Goal: Task Accomplishment & Management: Use online tool/utility

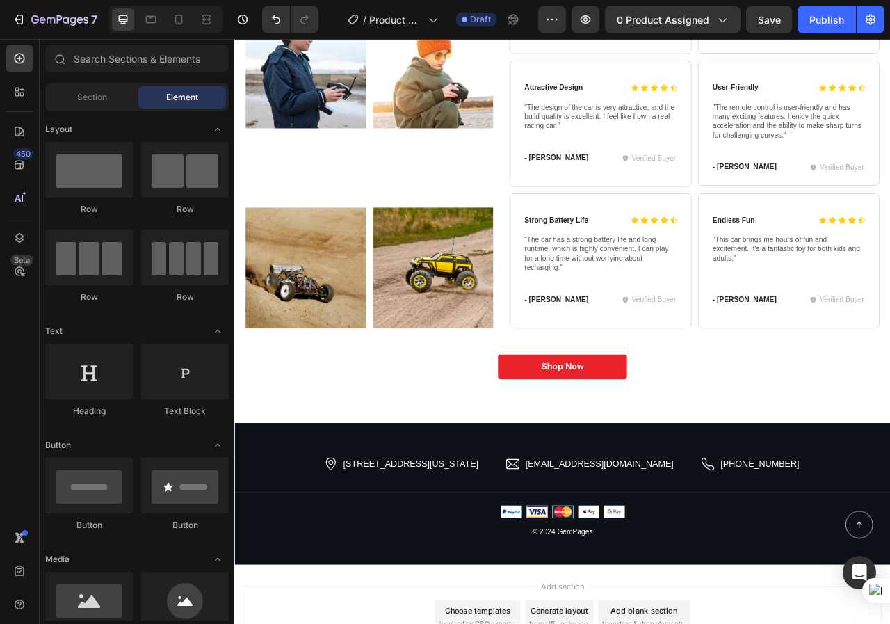
scroll to position [4924, 0]
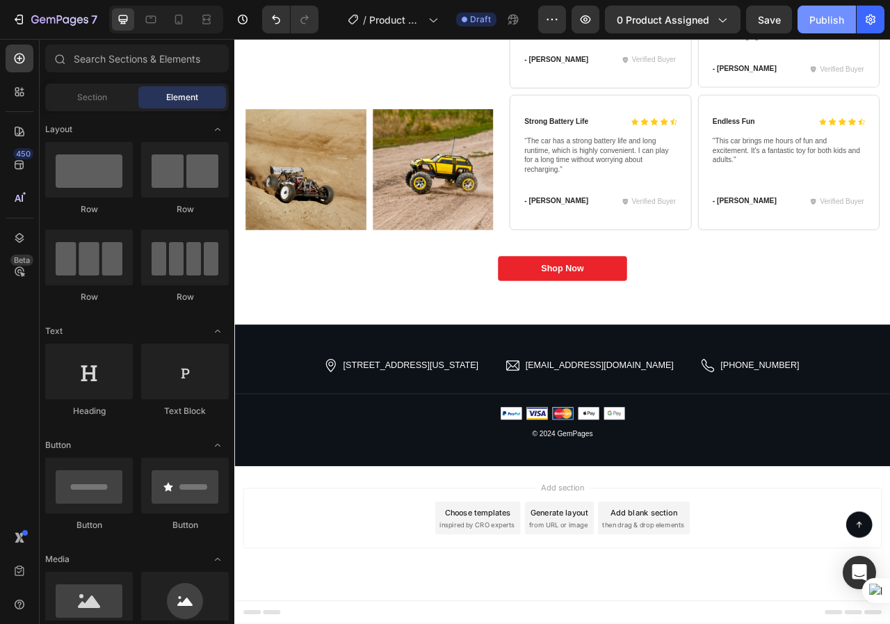
click at [819, 17] on div "Publish" at bounding box center [827, 20] width 35 height 15
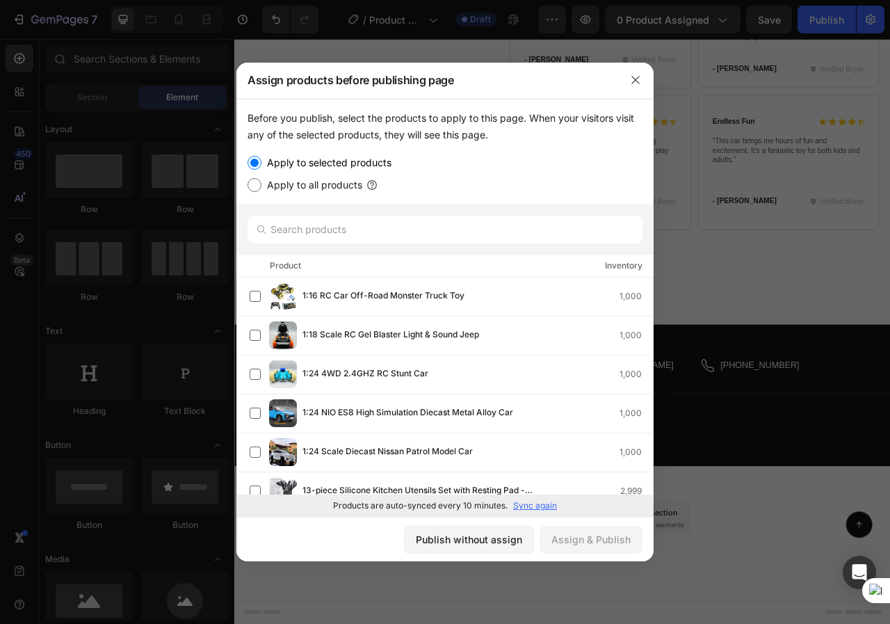
click at [322, 184] on label "Apply to all products" at bounding box center [311, 185] width 101 height 17
click at [261, 184] on input "Apply to all products" at bounding box center [255, 185] width 14 height 14
radio input "true"
click at [583, 545] on div "Assign & Publish" at bounding box center [591, 539] width 79 height 15
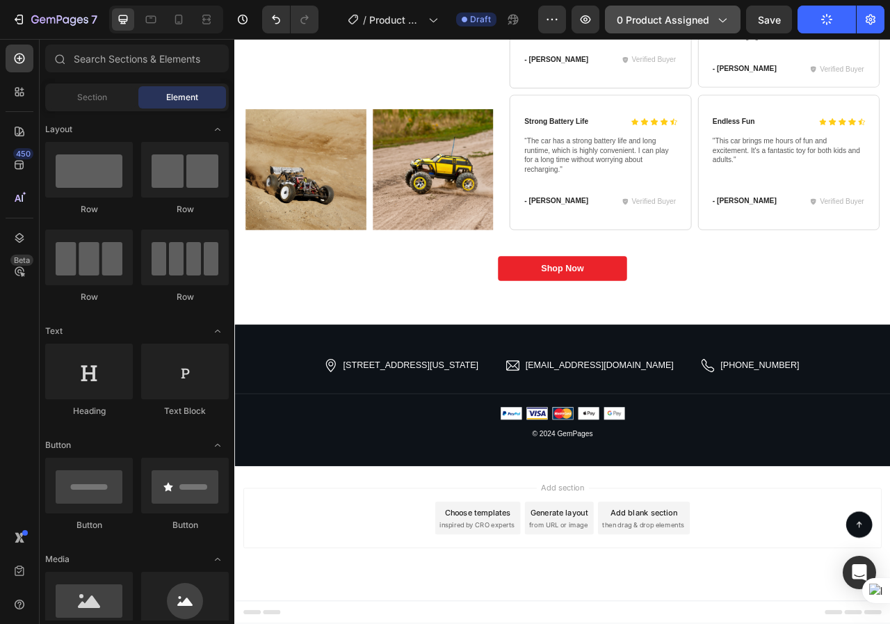
click at [685, 22] on span "0 product assigned" at bounding box center [663, 20] width 92 height 15
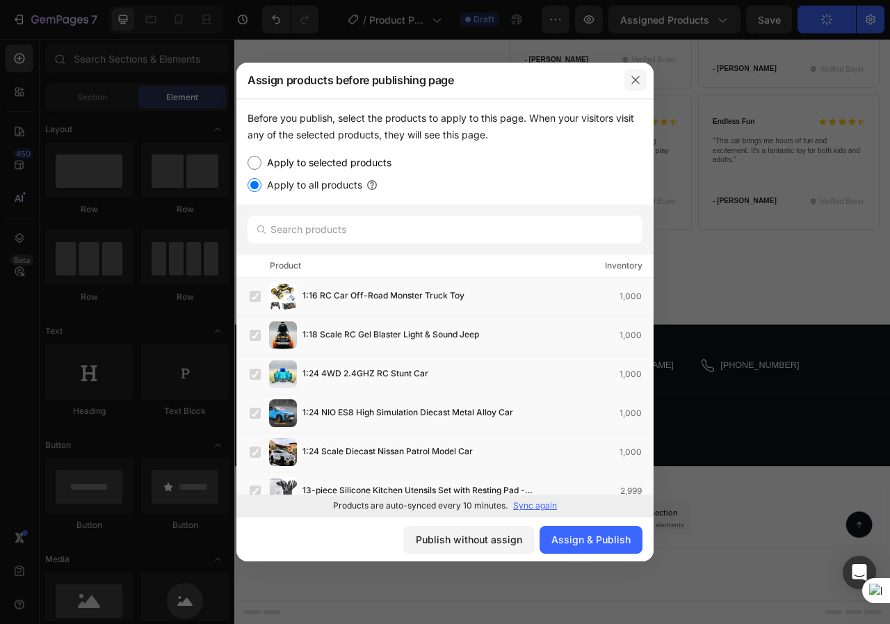
click at [637, 80] on icon "button" at bounding box center [635, 79] width 11 height 11
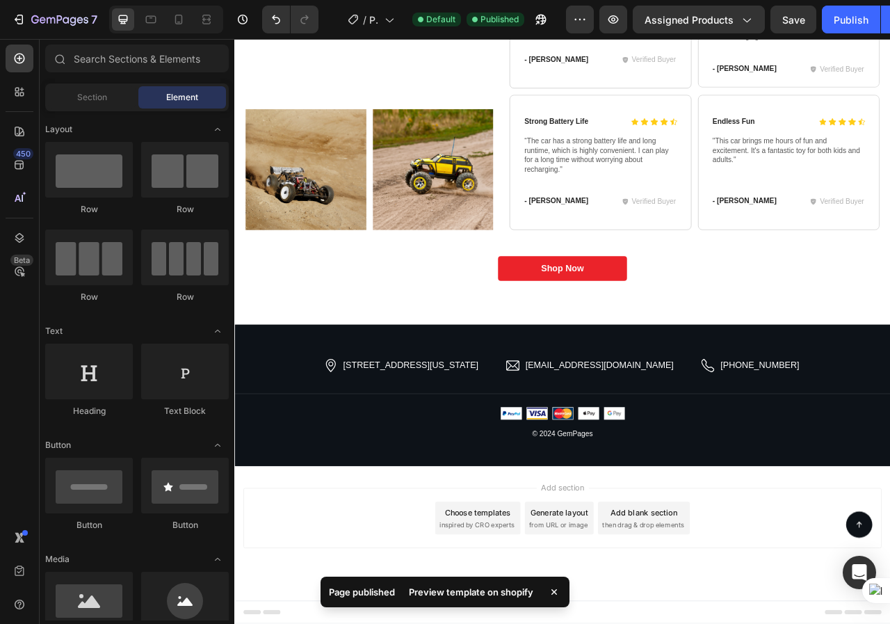
click at [482, 590] on div "Preview template on shopify" at bounding box center [471, 591] width 141 height 19
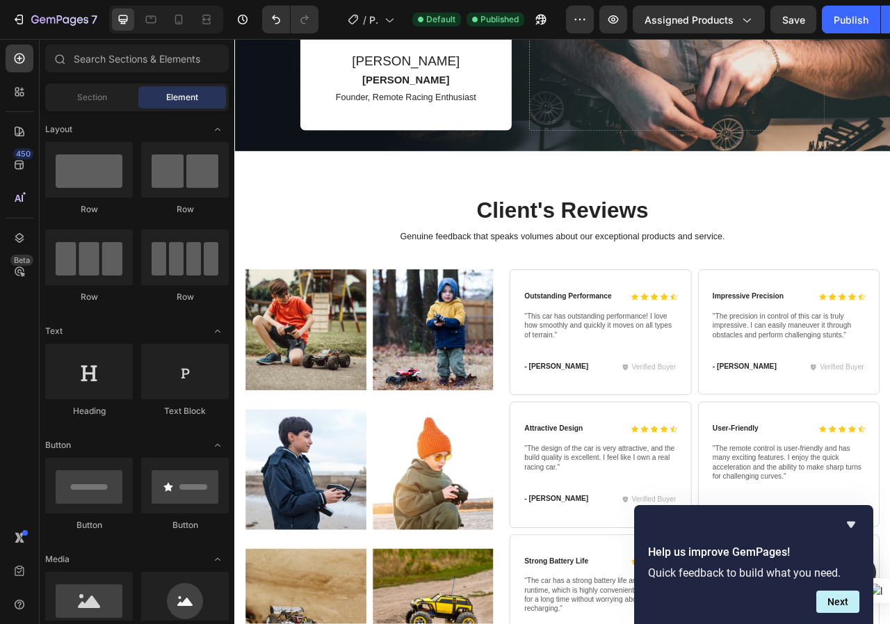
scroll to position [4228, 0]
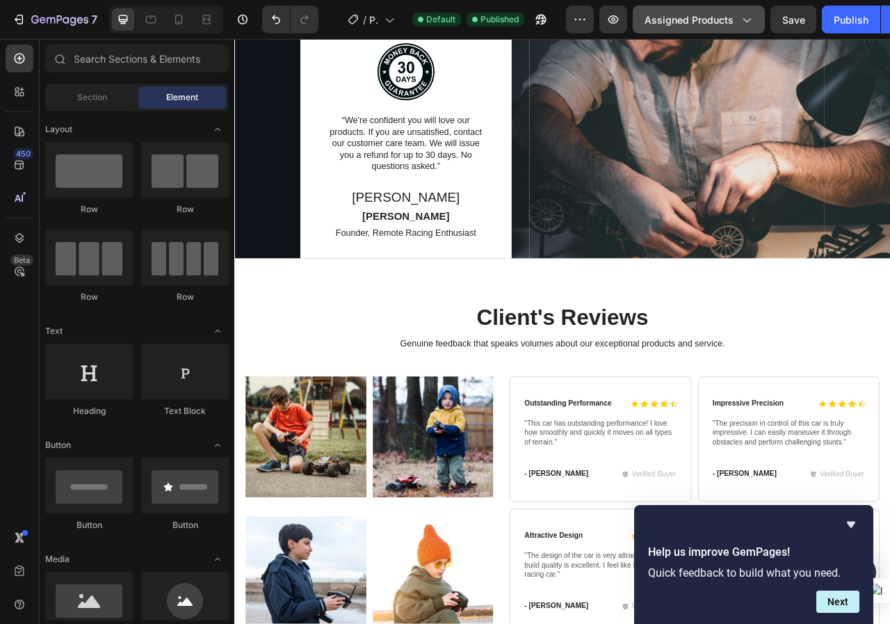
click at [707, 22] on span "Assigned Products" at bounding box center [689, 20] width 89 height 15
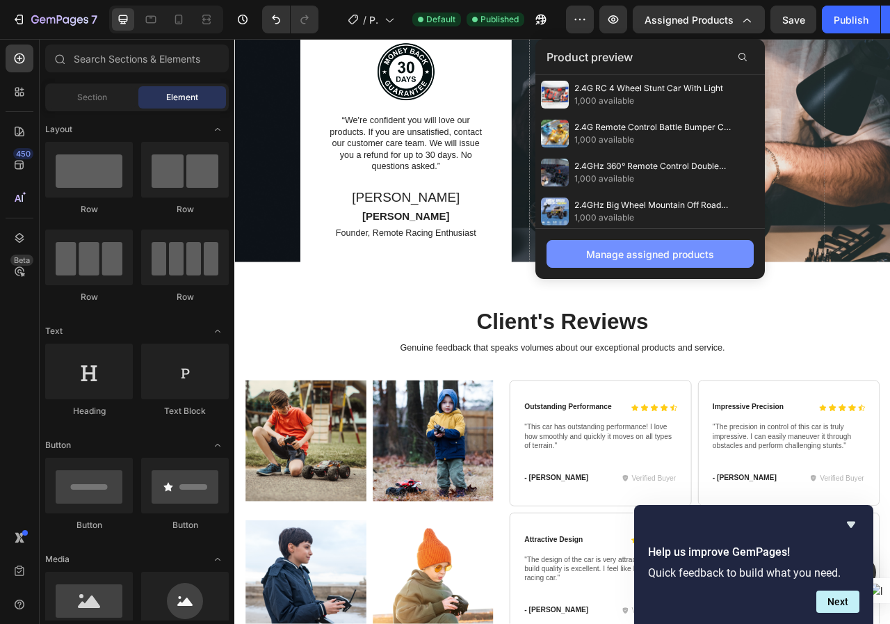
click at [618, 252] on div "Manage assigned products" at bounding box center [650, 254] width 128 height 15
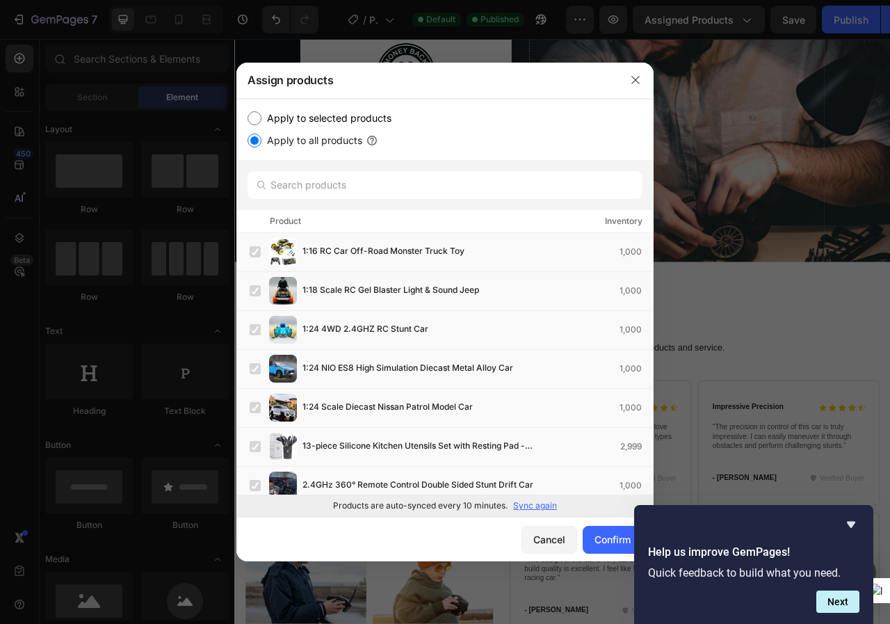
click at [313, 115] on label "Apply to selected products" at bounding box center [326, 118] width 130 height 17
click at [261, 115] on input "Apply to selected products" at bounding box center [255, 118] width 14 height 14
radio input "true"
click at [856, 526] on icon "Hide survey" at bounding box center [851, 524] width 17 height 17
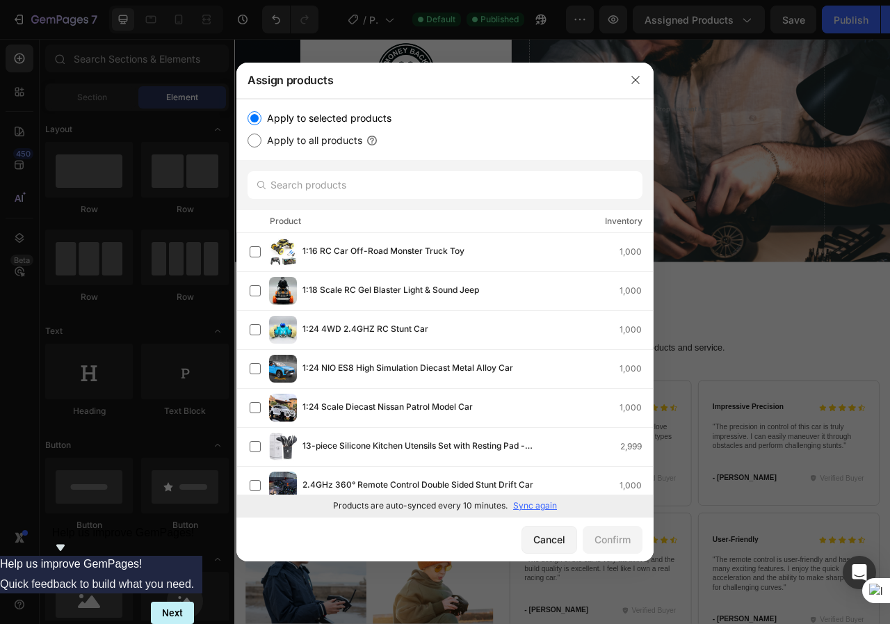
click at [344, 119] on label "Apply to selected products" at bounding box center [326, 118] width 130 height 17
click at [261, 119] on input "Apply to selected products" at bounding box center [255, 118] width 14 height 14
click at [536, 506] on p "Sync again" at bounding box center [535, 505] width 44 height 13
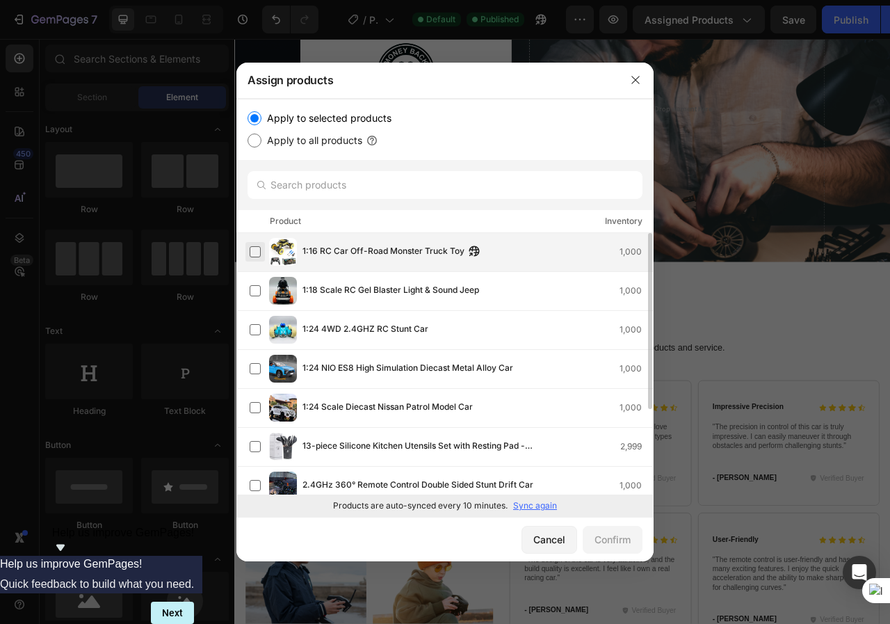
click at [255, 252] on label at bounding box center [255, 251] width 11 height 11
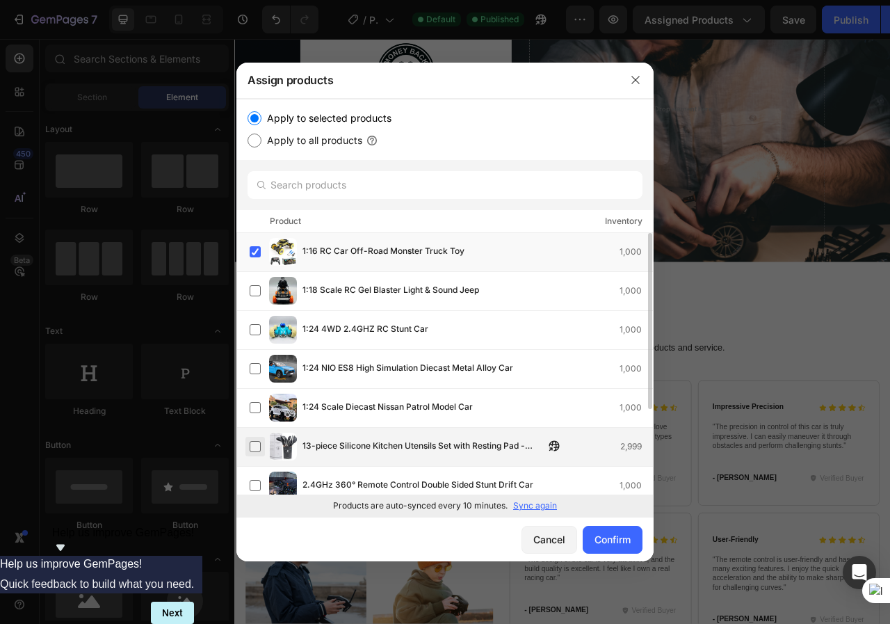
click at [254, 448] on label at bounding box center [255, 446] width 11 height 11
click at [598, 538] on div "Confirm" at bounding box center [613, 539] width 36 height 15
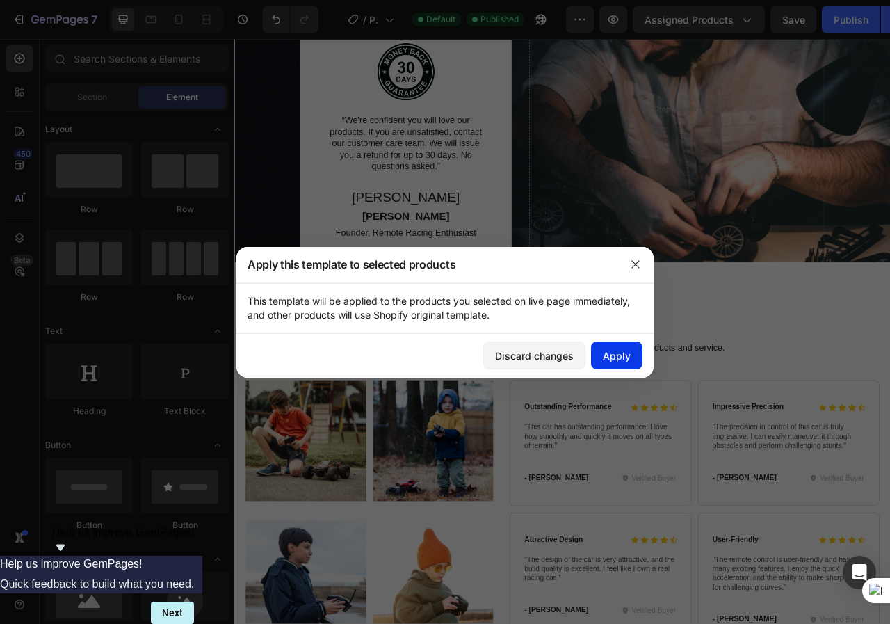
click at [604, 357] on div "Apply" at bounding box center [617, 355] width 28 height 15
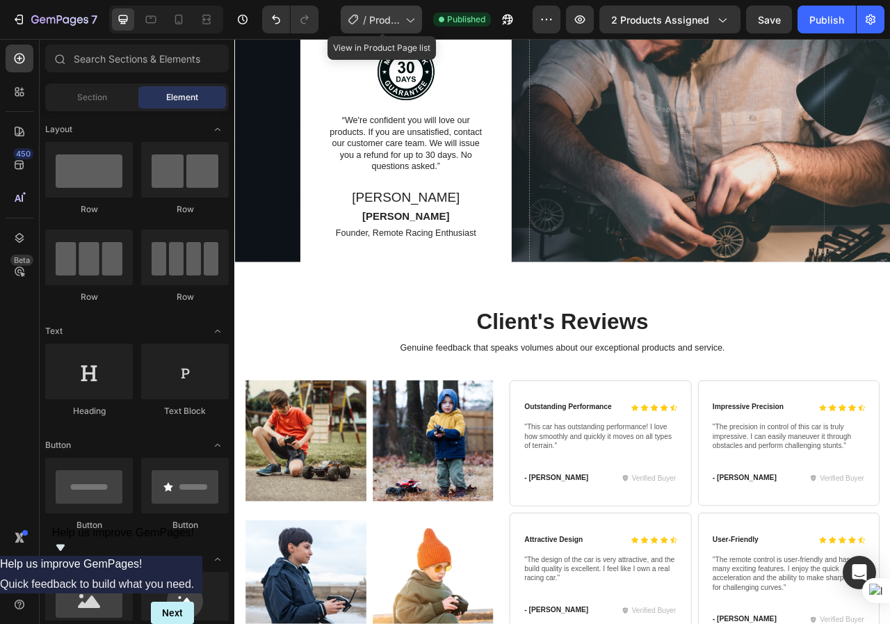
click at [403, 24] on div "/ Product Page - [DATE] 03:17:34" at bounding box center [381, 20] width 81 height 28
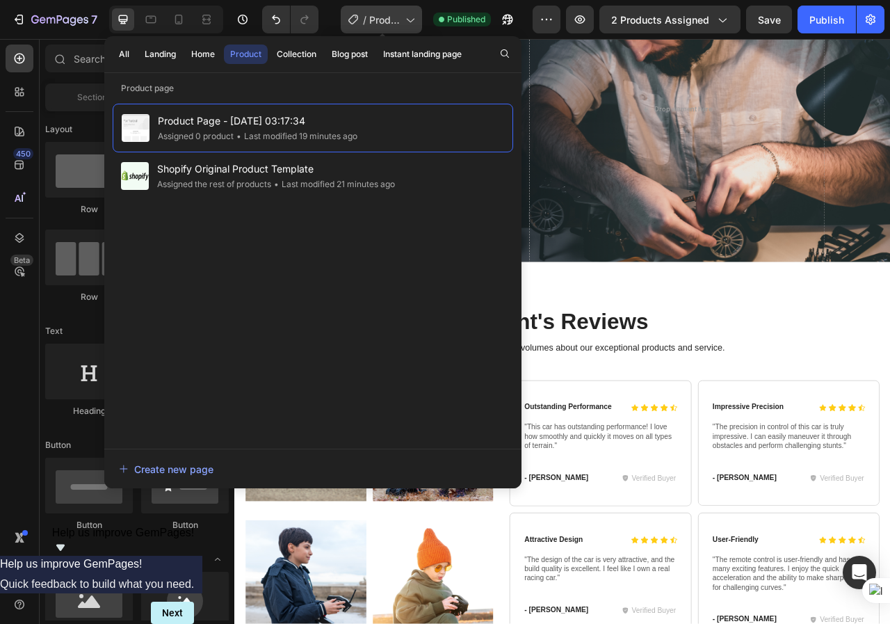
click at [403, 24] on div "/ Product Page - [DATE] 03:17:34" at bounding box center [381, 20] width 81 height 28
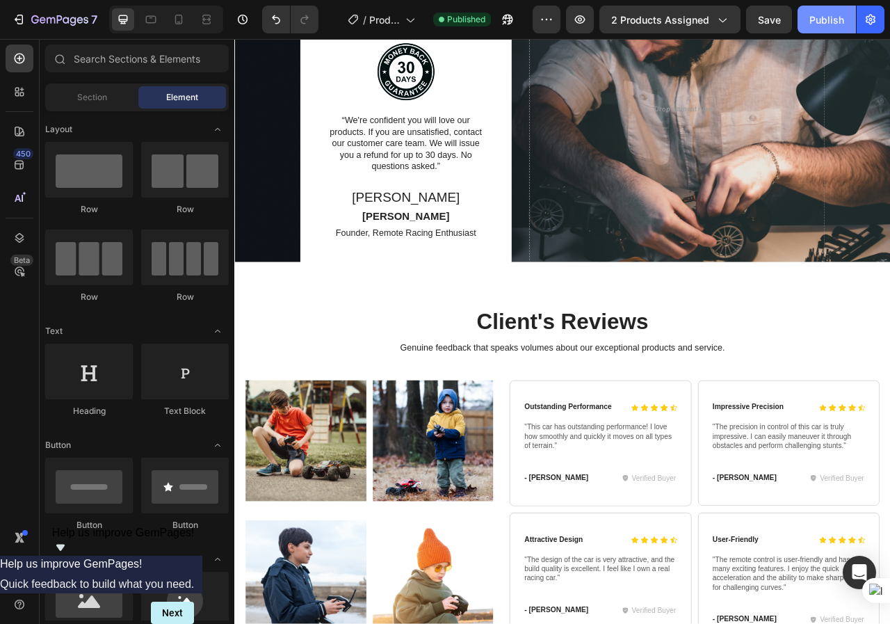
click at [812, 18] on div "Publish" at bounding box center [827, 20] width 35 height 15
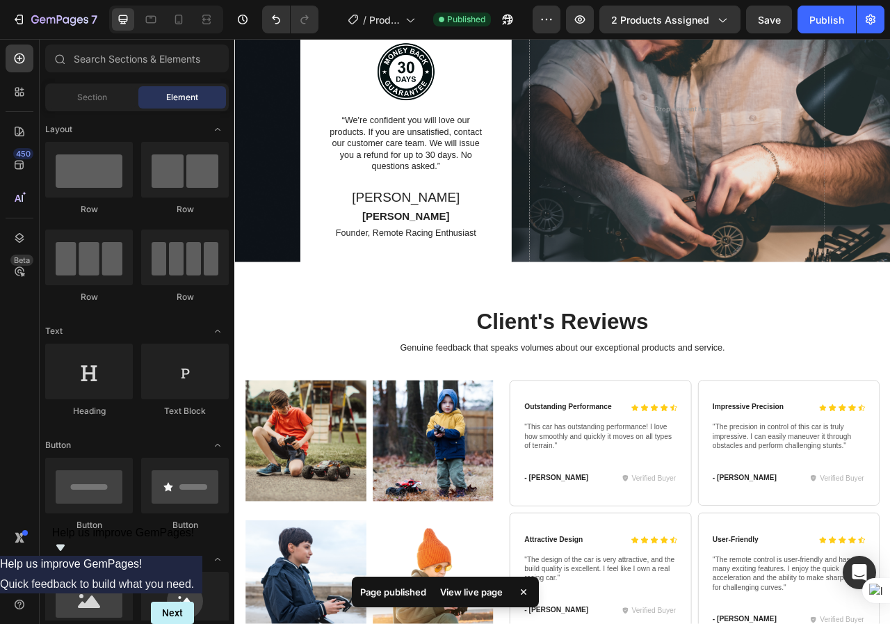
click at [467, 599] on div "View live page" at bounding box center [471, 591] width 79 height 19
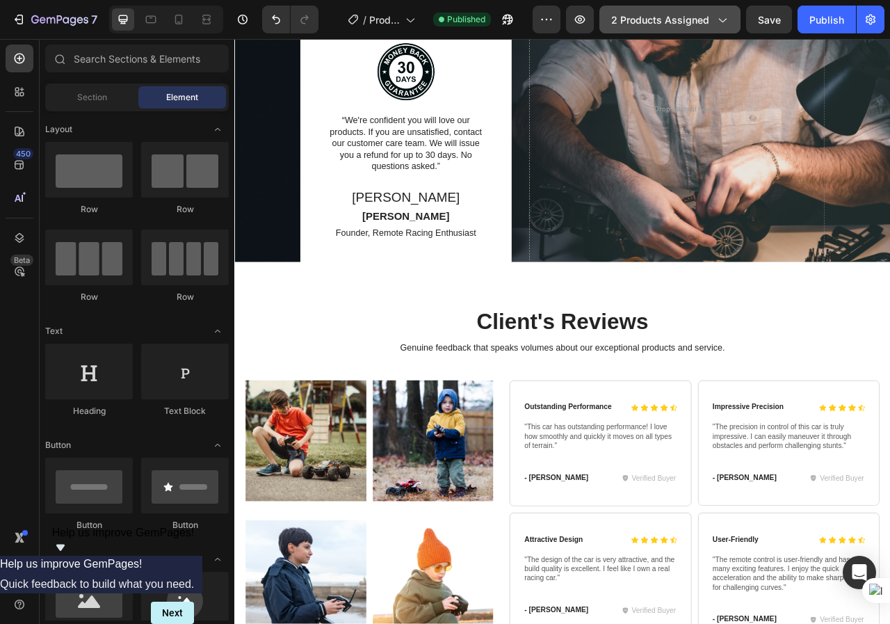
click at [657, 20] on span "2 products assigned" at bounding box center [660, 20] width 98 height 15
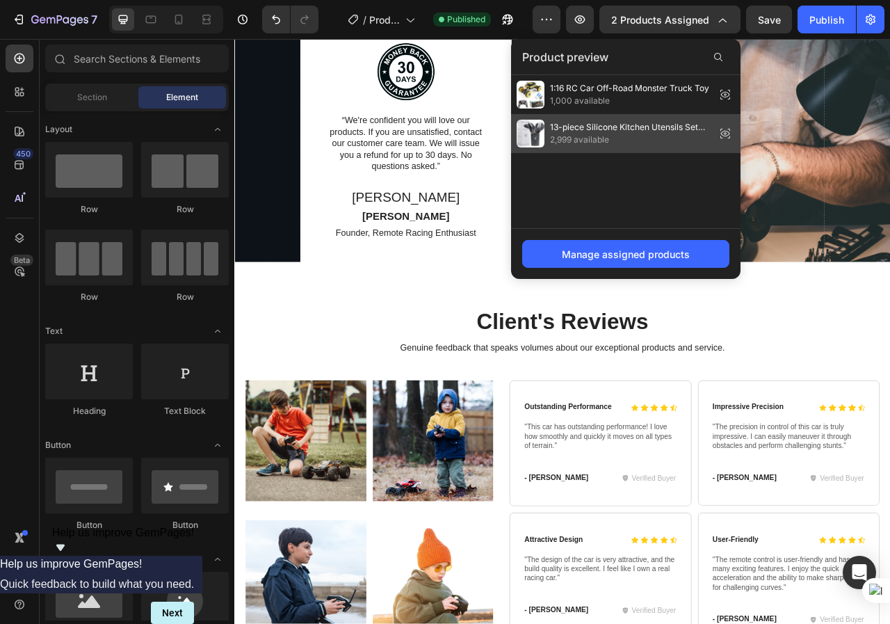
click at [725, 131] on icon at bounding box center [725, 134] width 9 height 6
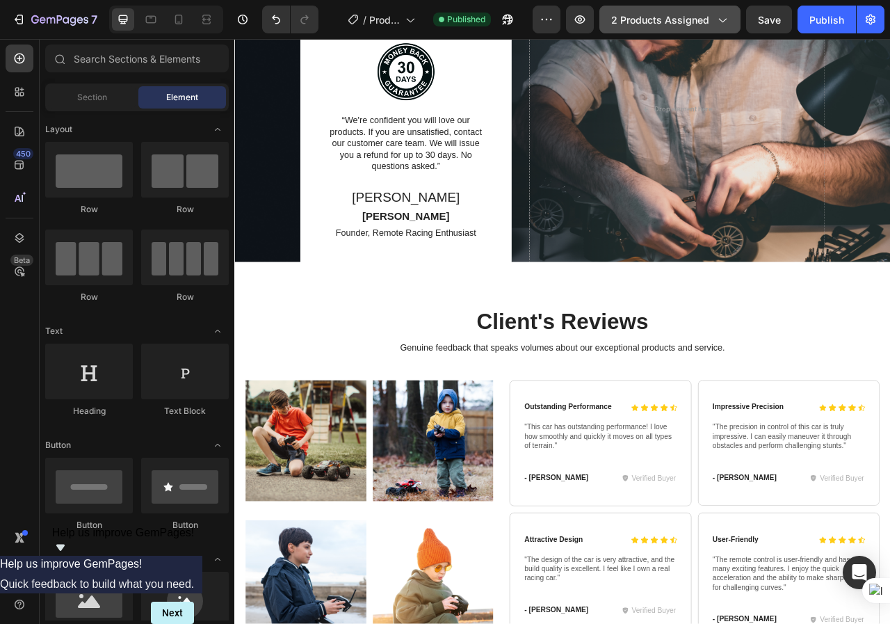
click at [659, 25] on span "2 products assigned" at bounding box center [660, 20] width 98 height 15
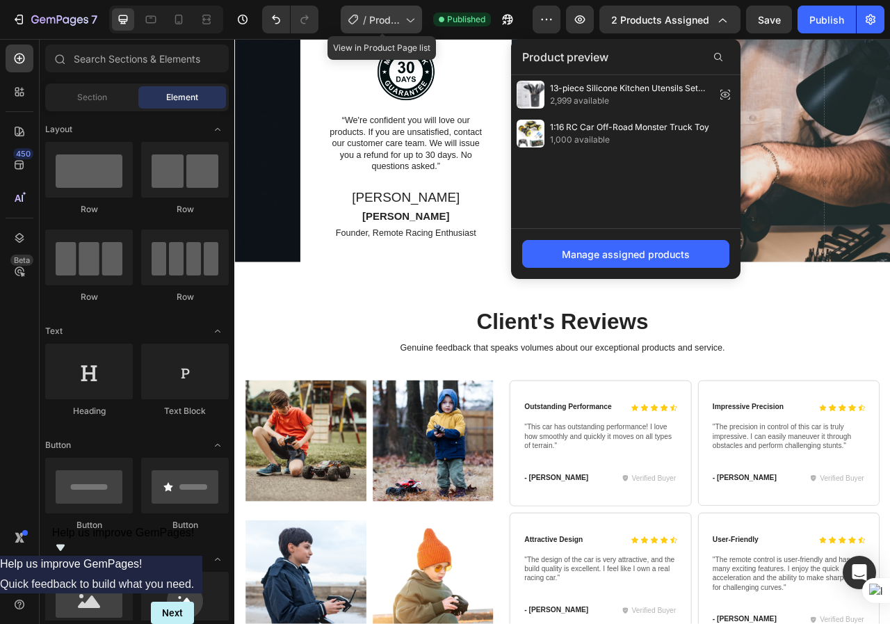
click at [396, 19] on span "Product Page - [DATE] 03:17:34" at bounding box center [384, 20] width 31 height 15
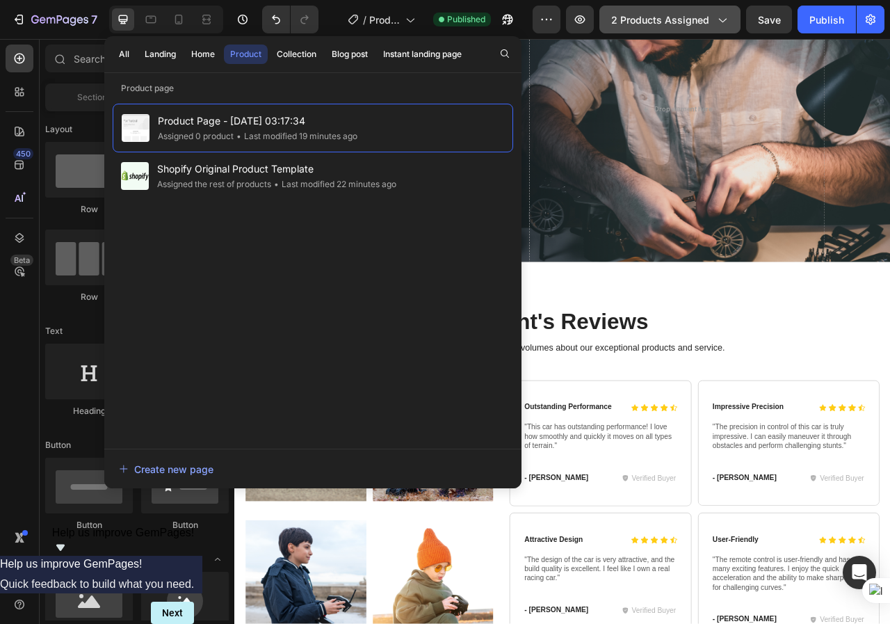
click at [677, 18] on span "2 products assigned" at bounding box center [660, 20] width 98 height 15
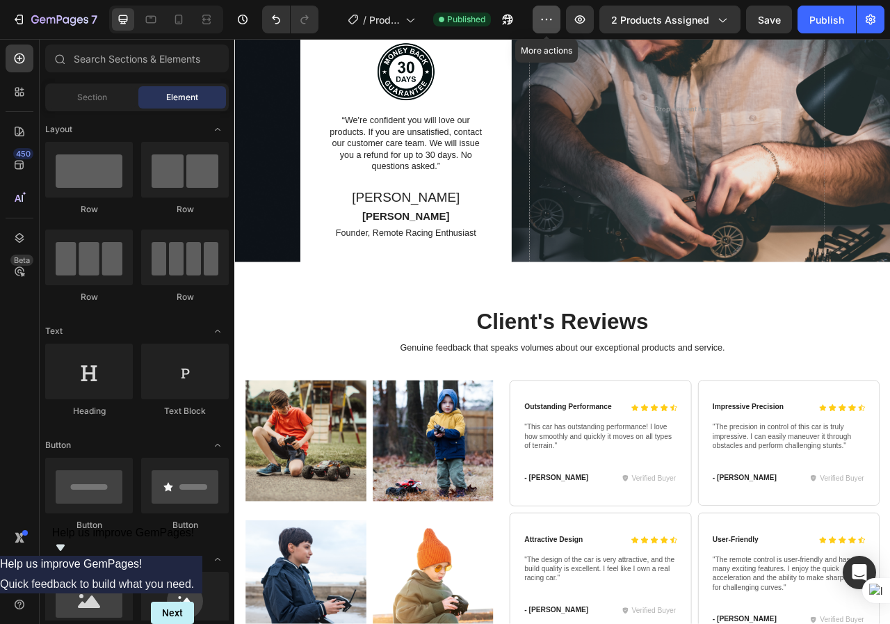
click at [550, 20] on icon "button" at bounding box center [547, 20] width 14 height 14
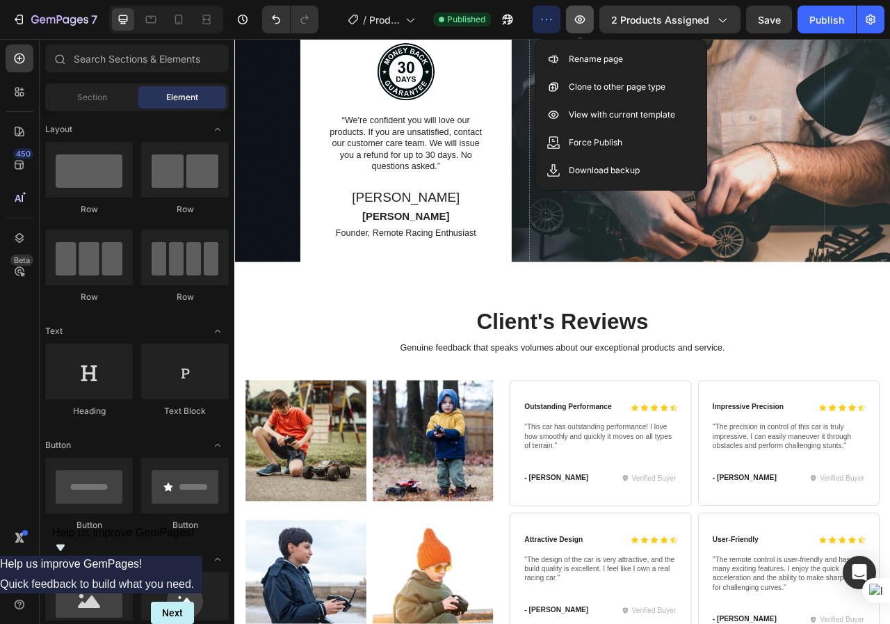
click at [581, 19] on icon "button" at bounding box center [580, 19] width 4 height 4
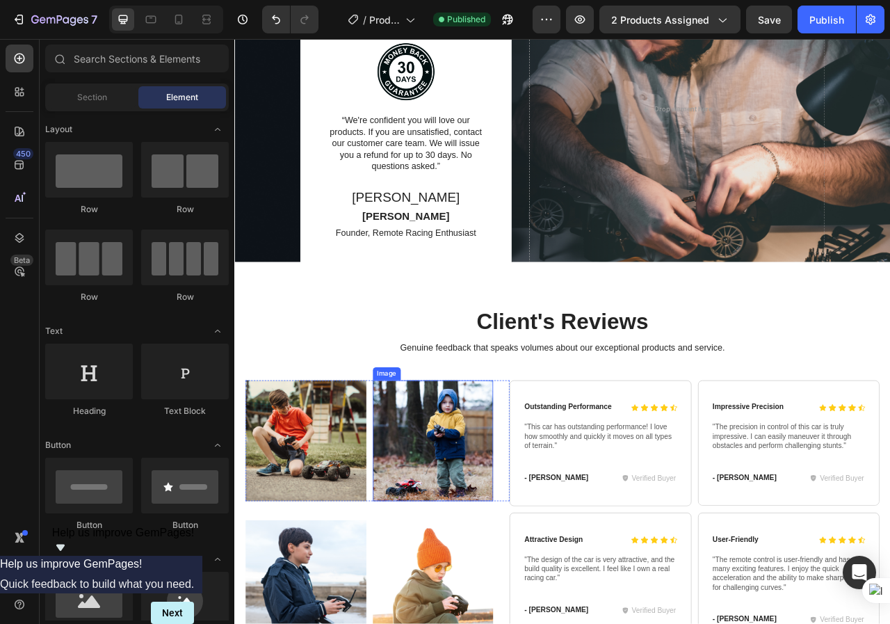
click at [543, 502] on img at bounding box center [487, 551] width 154 height 154
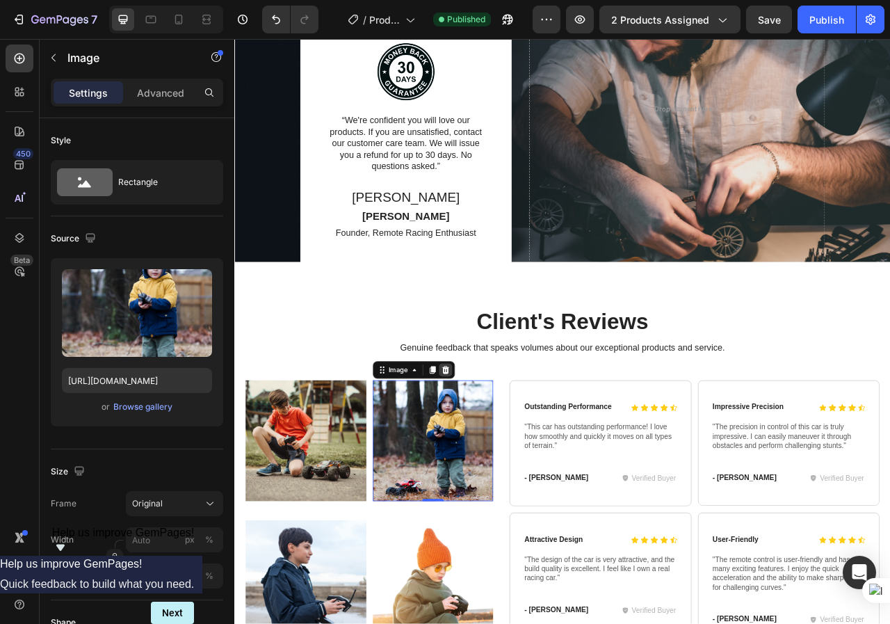
click at [504, 460] on icon at bounding box center [502, 460] width 11 height 11
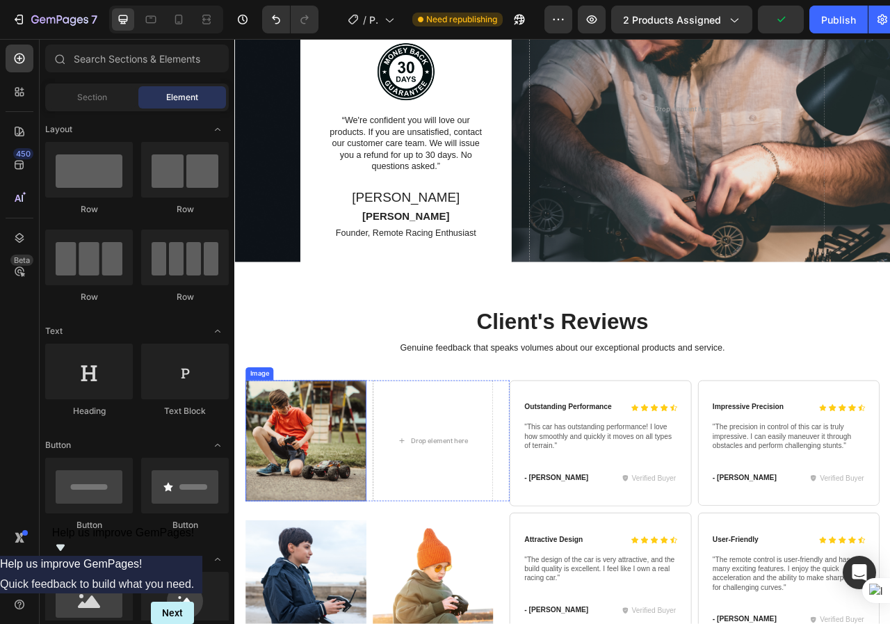
click at [330, 519] on img at bounding box center [325, 551] width 154 height 154
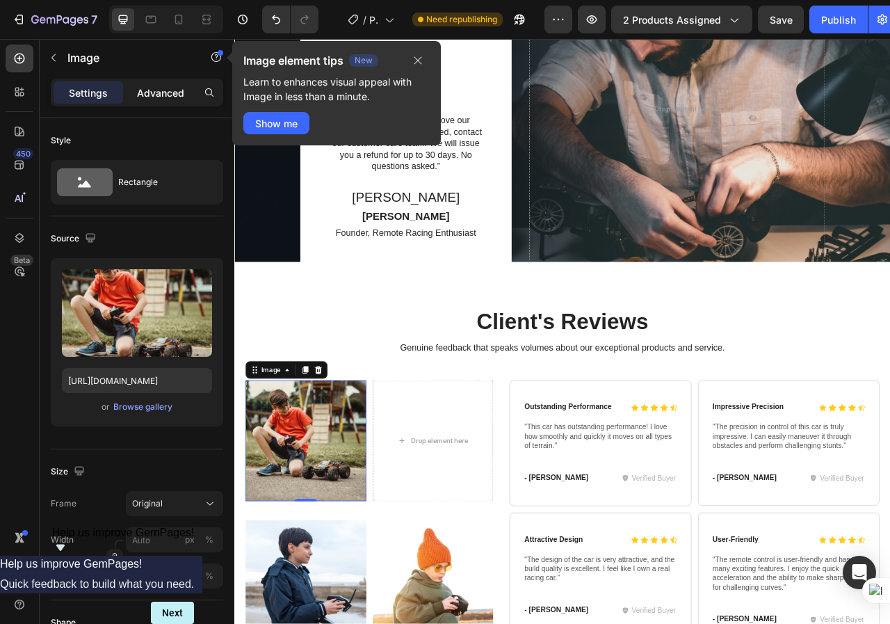
click at [177, 86] on p "Advanced" at bounding box center [160, 93] width 47 height 15
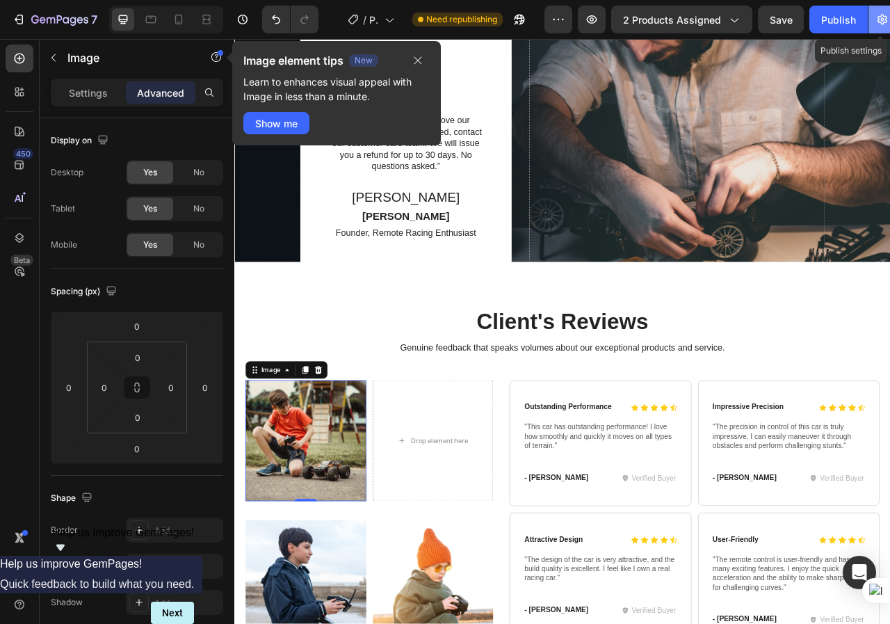
click at [876, 19] on icon "button" at bounding box center [883, 20] width 14 height 14
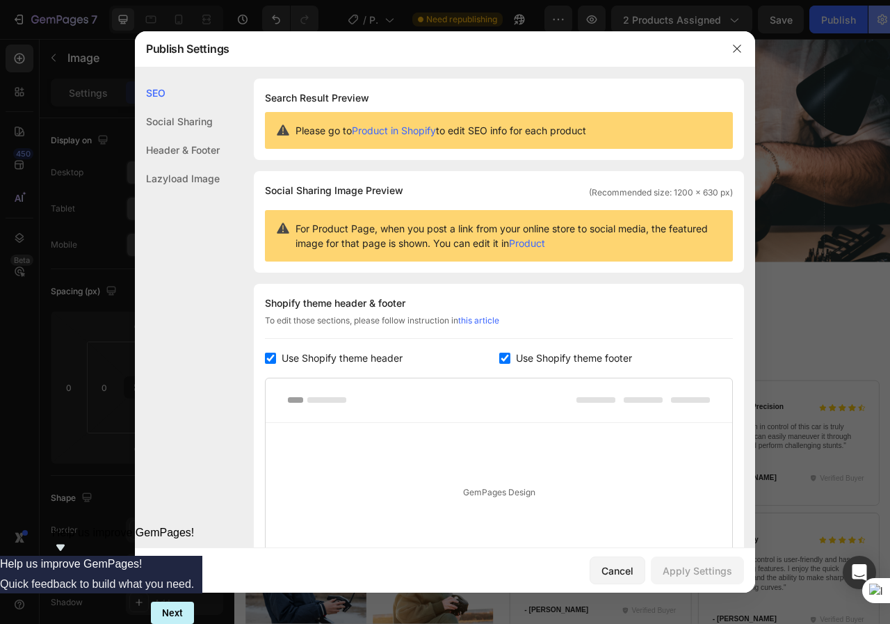
click at [880, 0] on body "7 / Product Page - [DATE] 03:17:34 Need republishing Preview 2 products assigne…" at bounding box center [445, 0] width 890 height 0
click at [423, 129] on link "Product in Shopify" at bounding box center [394, 130] width 84 height 12
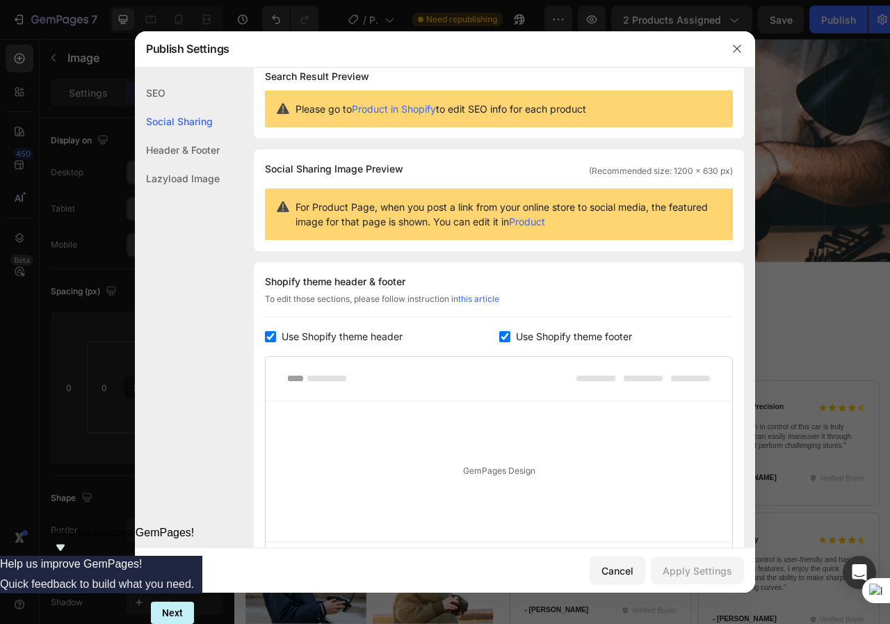
scroll to position [0, 0]
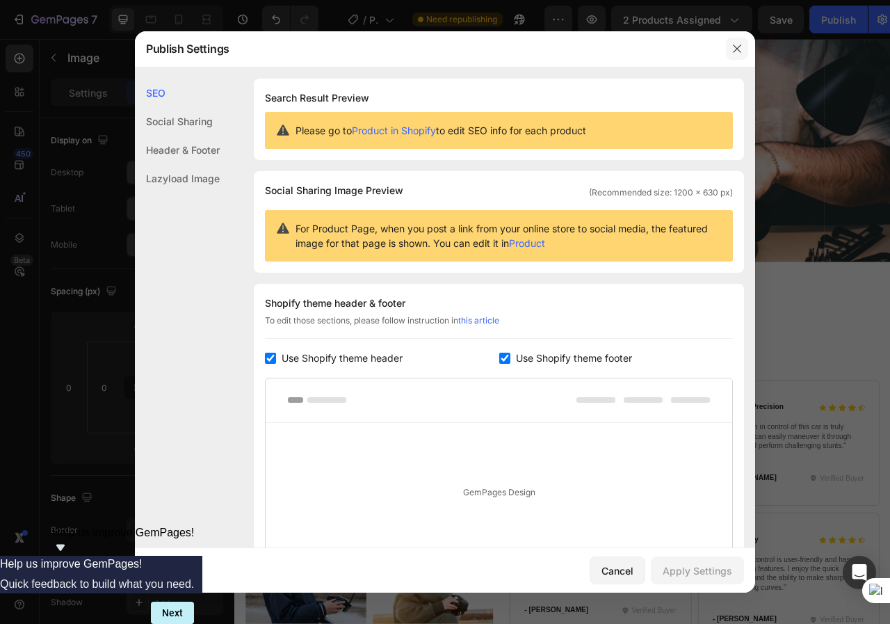
click at [741, 48] on icon "button" at bounding box center [737, 48] width 11 height 11
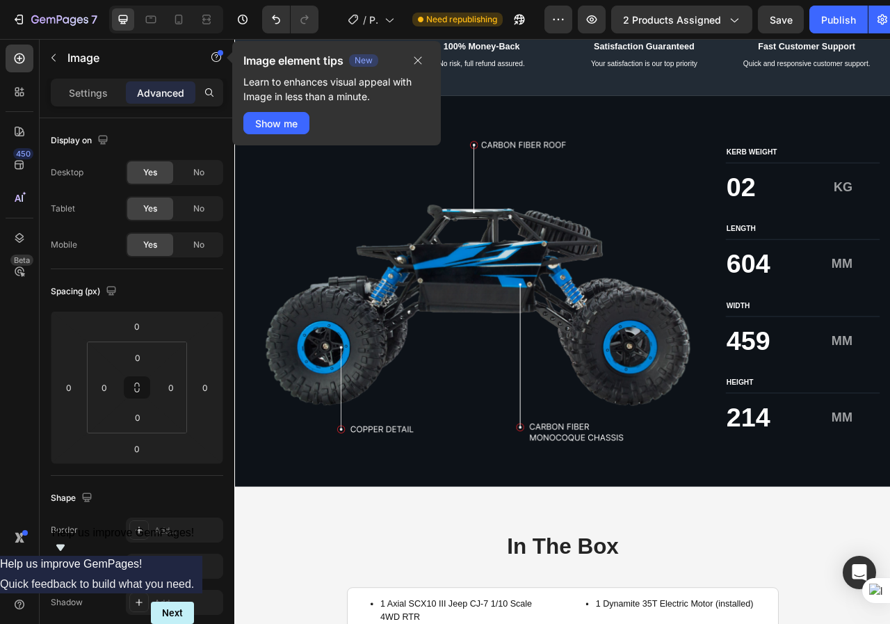
scroll to position [1655, 0]
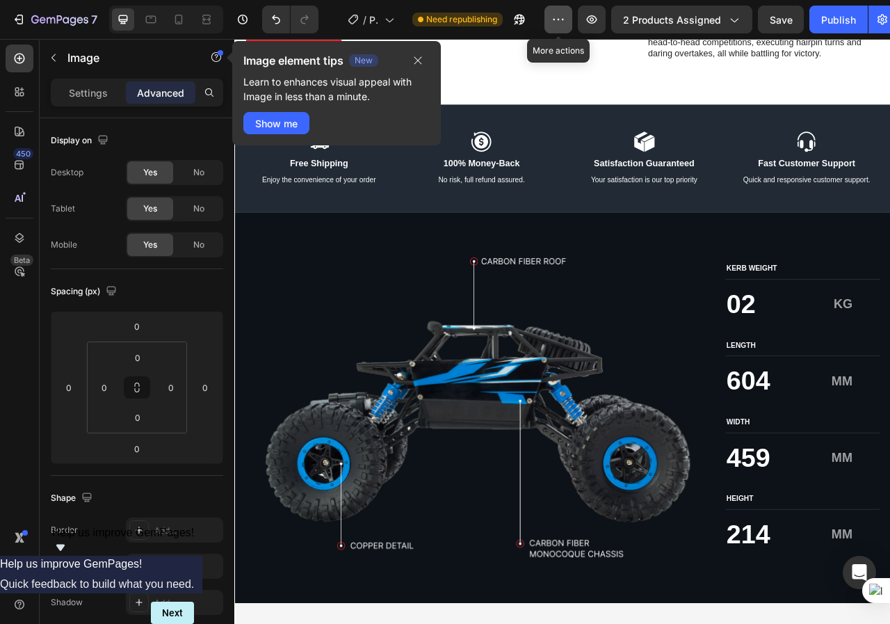
click at [559, 20] on icon "button" at bounding box center [559, 20] width 14 height 14
click at [511, 19] on button "button" at bounding box center [520, 20] width 28 height 28
